Goal: Check status: Check status

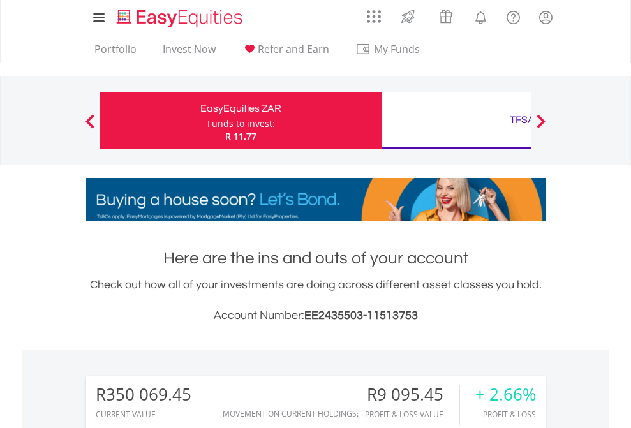
scroll to position [122, 200]
click at [207, 120] on div "Funds to invest:" at bounding box center [241, 123] width 68 height 13
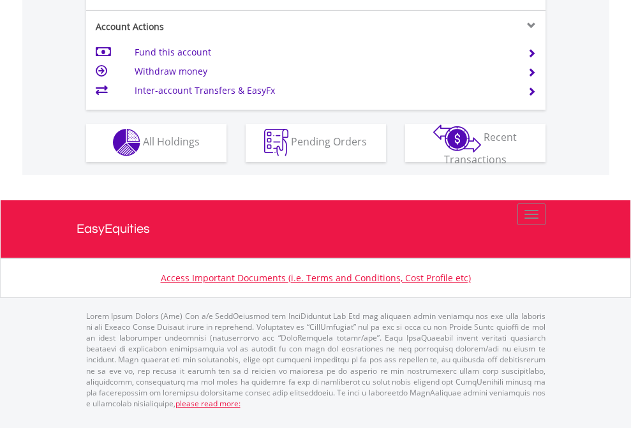
scroll to position [1192, 0]
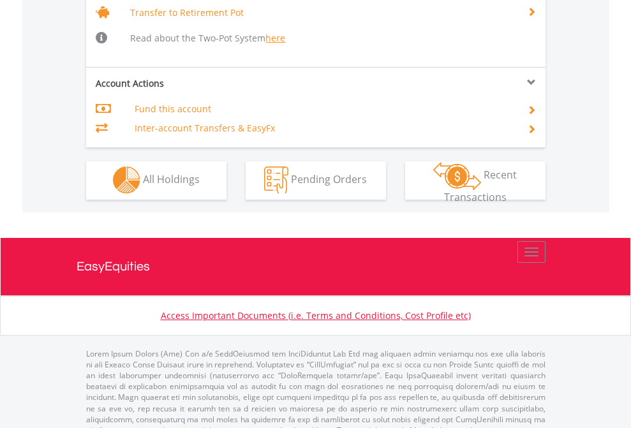
scroll to position [1267, 0]
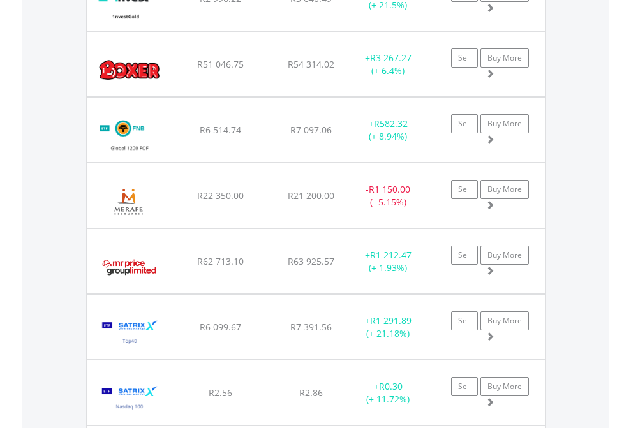
scroll to position [1495, 0]
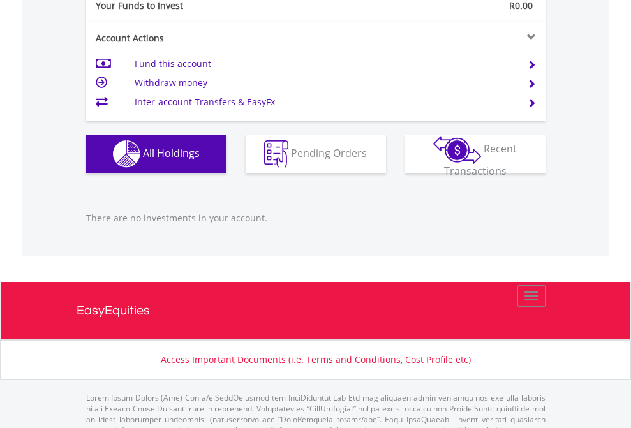
scroll to position [1262, 0]
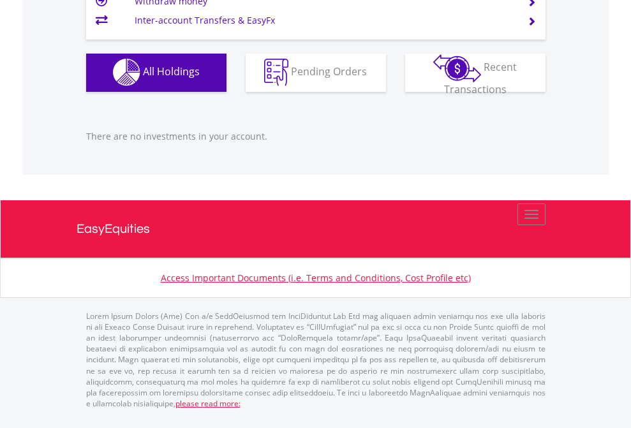
scroll to position [122, 200]
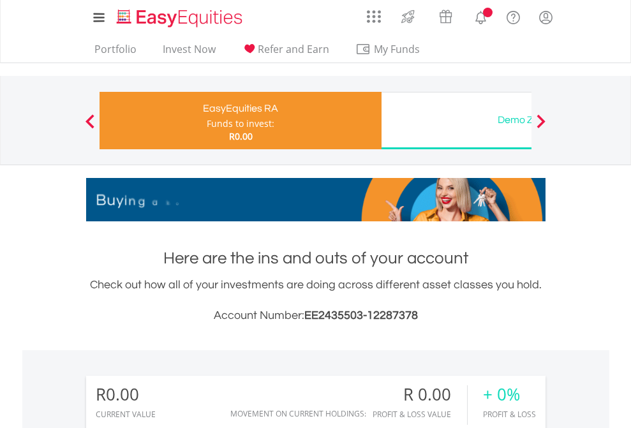
scroll to position [122, 200]
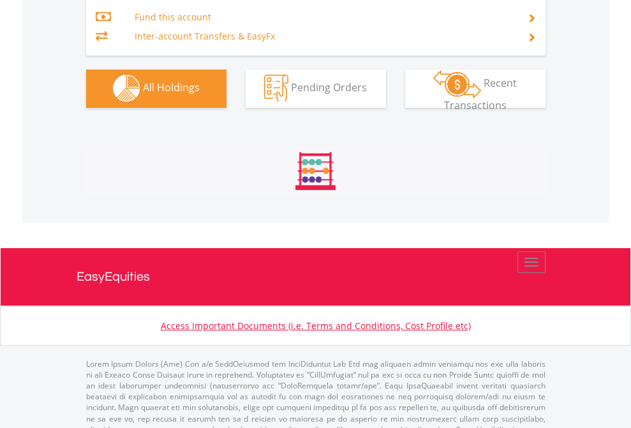
scroll to position [1337, 0]
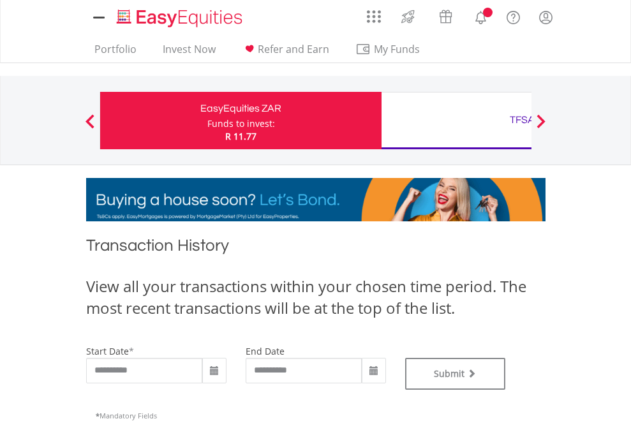
type input "**********"
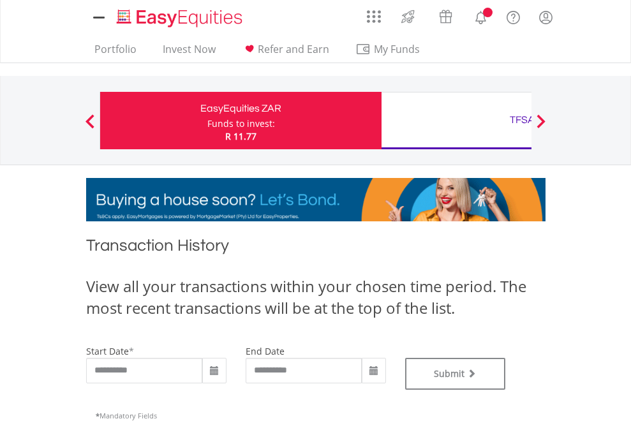
type input "**********"
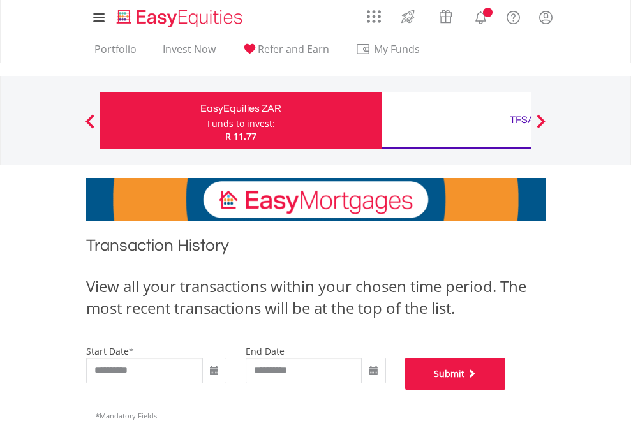
click at [506, 390] on button "Submit" at bounding box center [455, 374] width 101 height 32
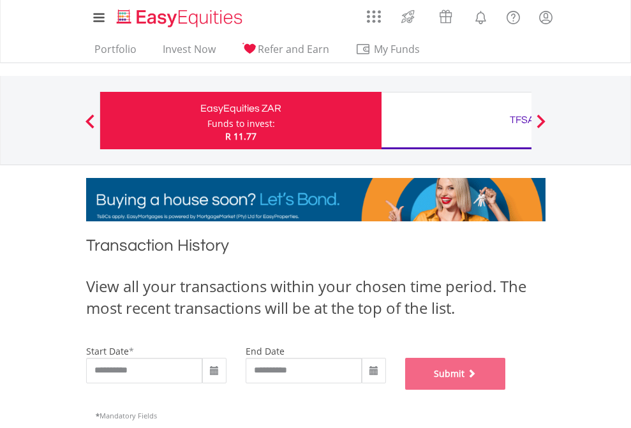
scroll to position [517, 0]
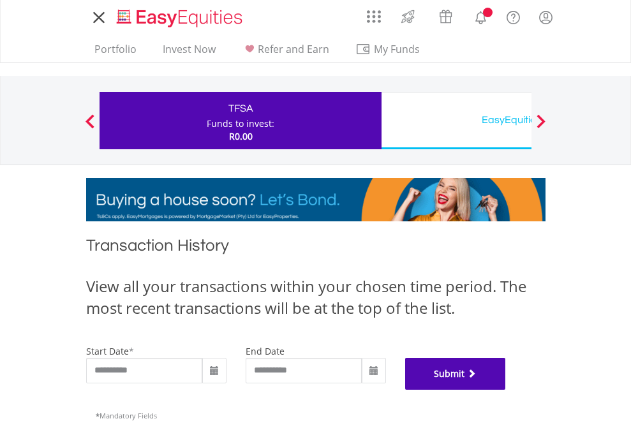
click at [506, 390] on button "Submit" at bounding box center [455, 374] width 101 height 32
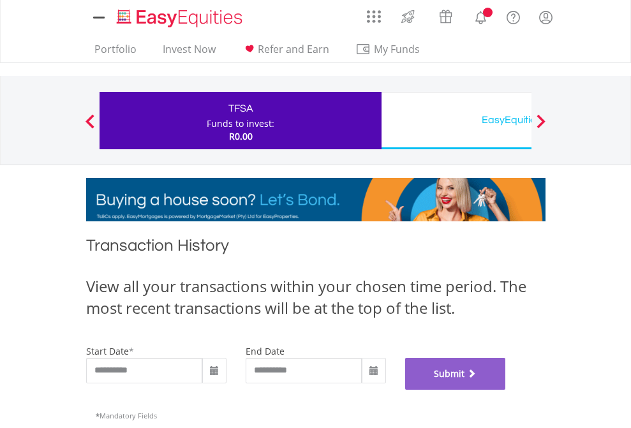
scroll to position [517, 0]
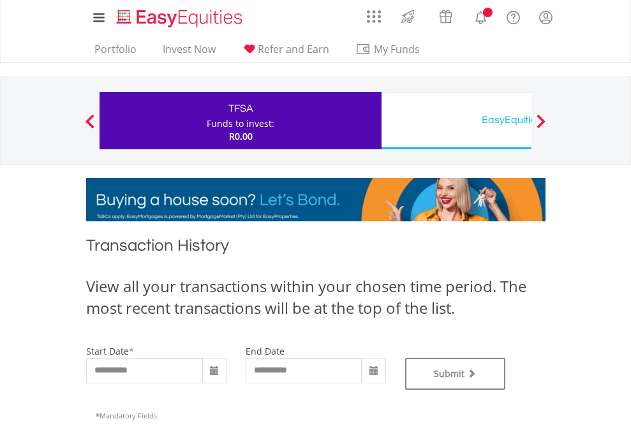
click at [207, 120] on div "Funds to invest:" at bounding box center [241, 123] width 68 height 13
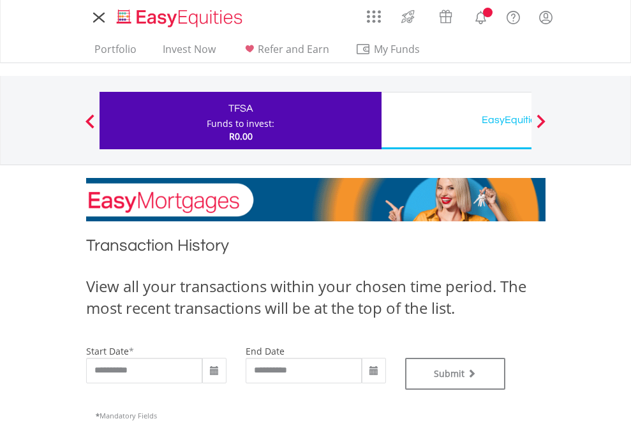
type input "**********"
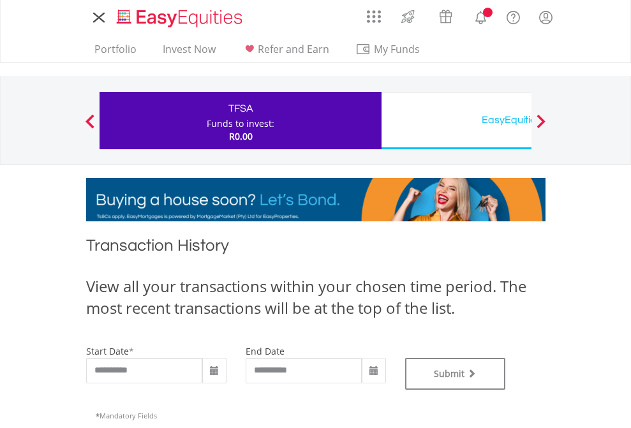
type input "**********"
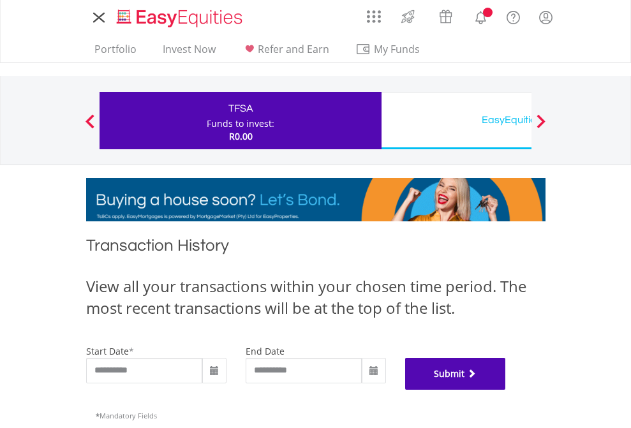
click at [506, 390] on button "Submit" at bounding box center [455, 374] width 101 height 32
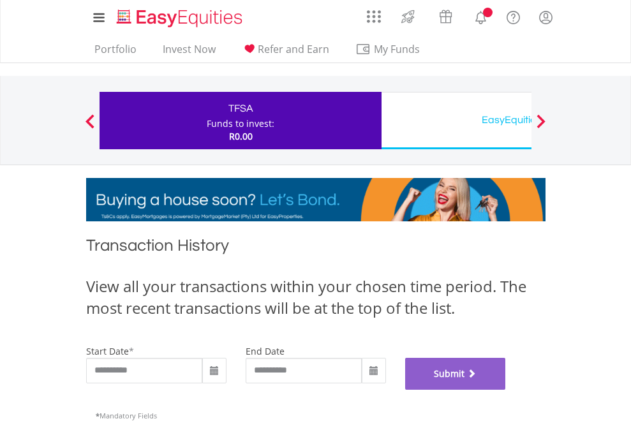
scroll to position [517, 0]
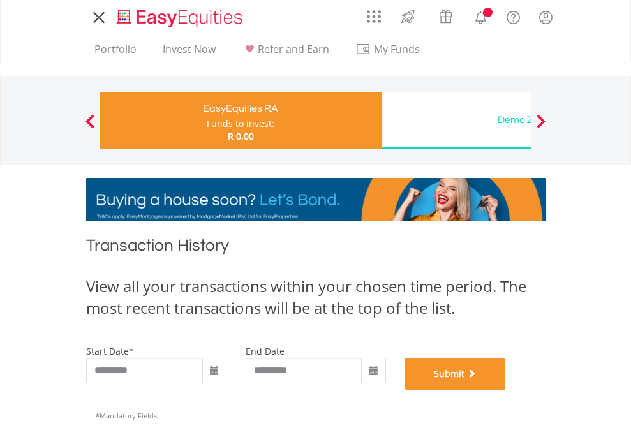
click at [506, 390] on button "Submit" at bounding box center [455, 374] width 101 height 32
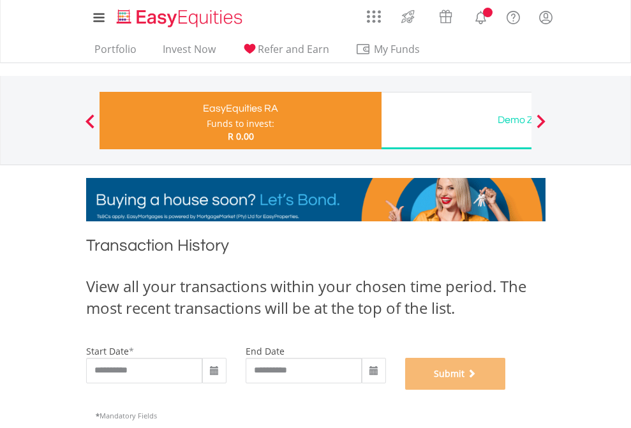
scroll to position [517, 0]
